Goal: Information Seeking & Learning: Learn about a topic

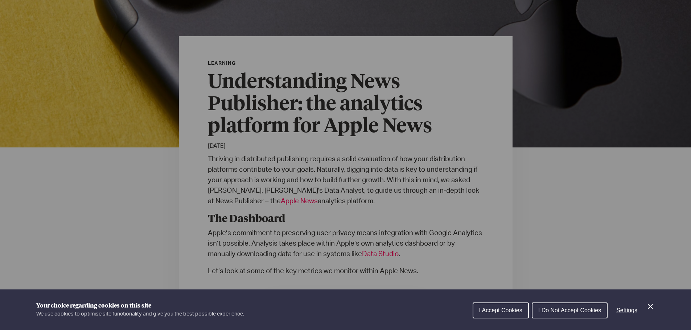
scroll to position [181, 0]
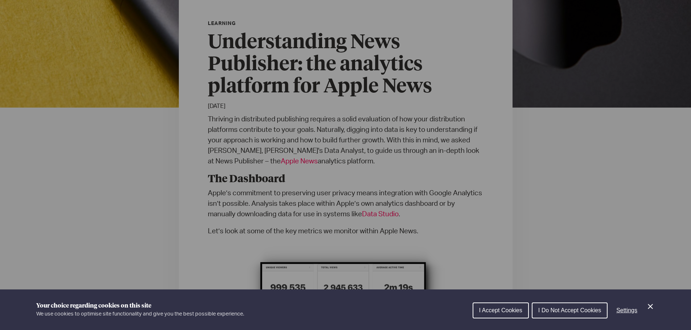
click at [501, 311] on span "I Accept Cookies" at bounding box center [500, 310] width 43 height 6
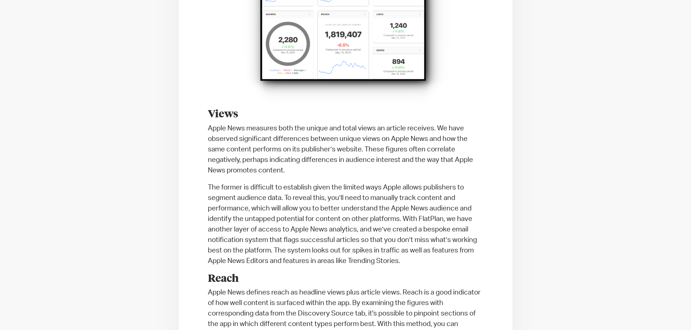
scroll to position [725, 0]
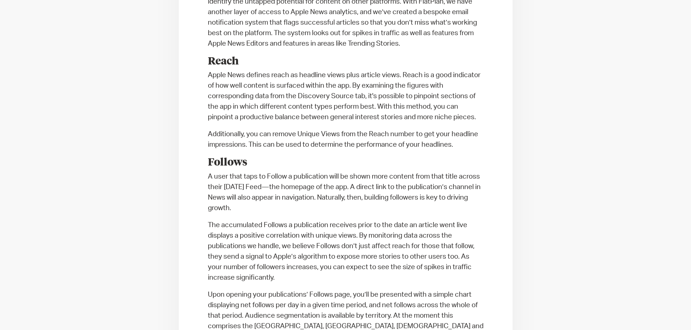
click at [302, 109] on p "Apple News defines reach as headline views plus article views. Reach is a good …" at bounding box center [345, 96] width 275 height 53
click at [301, 107] on p "Apple News defines reach as headline views plus article views. Reach is a good …" at bounding box center [345, 96] width 275 height 53
click at [300, 107] on p "Apple News defines reach as headline views plus article views. Reach is a good …" at bounding box center [345, 96] width 275 height 53
click at [231, 88] on p "Apple News defines reach as headline views plus article views. Reach is a good …" at bounding box center [345, 96] width 275 height 53
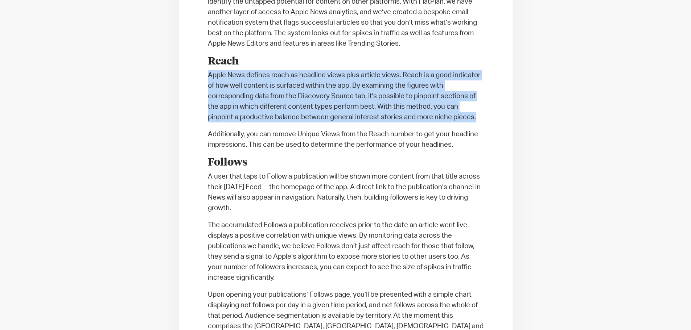
drag, startPoint x: 207, startPoint y: 73, endPoint x: 510, endPoint y: 115, distance: 305.3
copy p "Apple News defines reach as headline views plus article views. Reach is a good …"
